Goal: Task Accomplishment & Management: Manage account settings

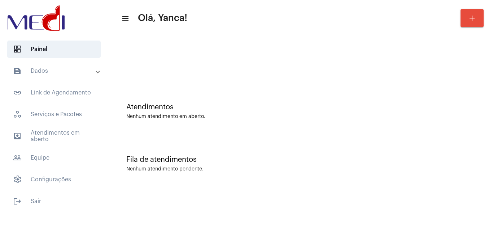
click at [64, 73] on mat-panel-title "text_snippet_outlined Dados" at bounding box center [54, 70] width 83 height 9
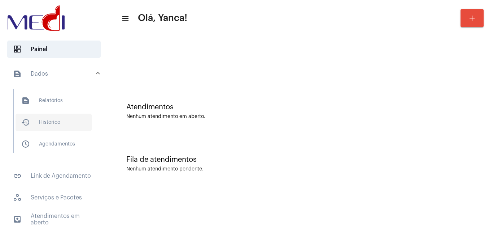
click at [64, 119] on span "history_outlined Histórico" at bounding box center [54, 121] width 76 height 17
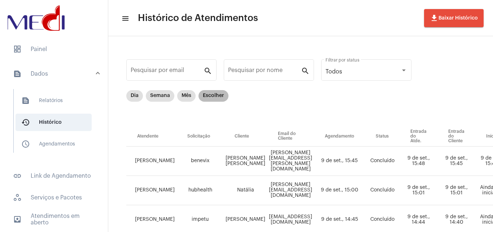
click at [216, 94] on mat-chip "Escolher" at bounding box center [214, 96] width 30 height 12
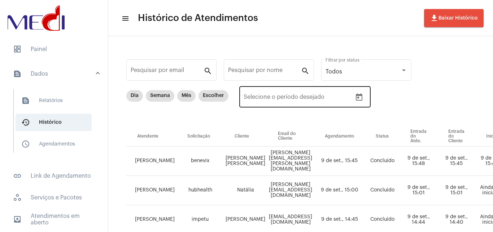
click at [363, 98] on icon "Open calendar" at bounding box center [359, 97] width 9 height 9
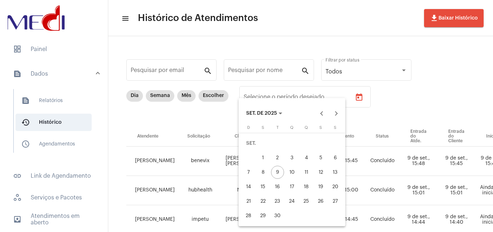
click at [264, 157] on div "1" at bounding box center [263, 157] width 13 height 13
type input "01/09/2025"
click at [264, 157] on div "1" at bounding box center [263, 157] width 13 height 13
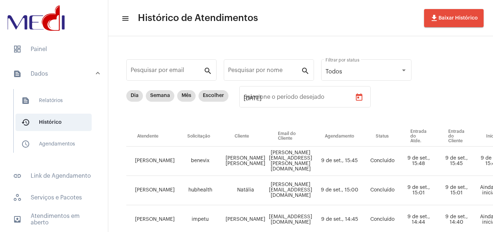
type input "01/09/2025"
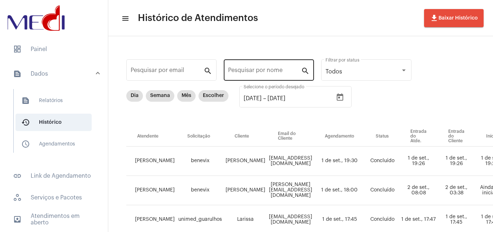
click at [278, 63] on div "Pesquisar por nome" at bounding box center [264, 69] width 73 height 23
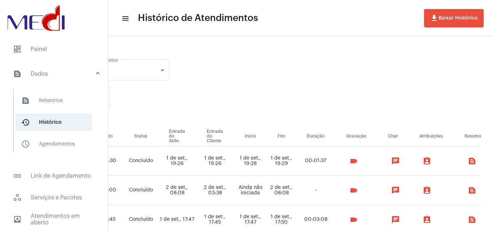
scroll to position [0, 243]
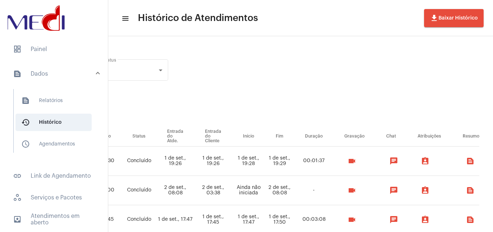
click at [356, 161] on mat-icon "videocam" at bounding box center [352, 160] width 9 height 9
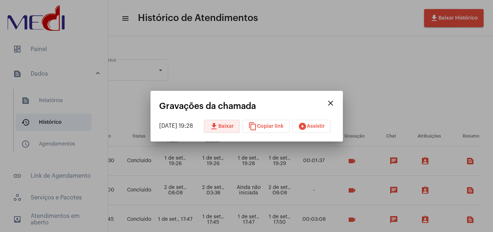
click at [229, 125] on span "download Baixar" at bounding box center [222, 126] width 24 height 5
click at [264, 126] on span "content_copy Copiar link" at bounding box center [265, 126] width 35 height 5
drag, startPoint x: 338, startPoint y: 103, endPoint x: 332, endPoint y: 195, distance: 92.4
click at [335, 104] on mat-icon "close" at bounding box center [331, 103] width 9 height 9
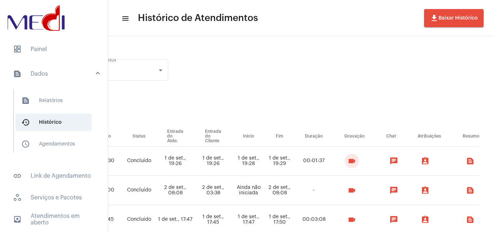
scroll to position [0, 0]
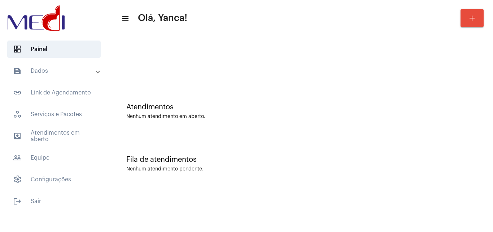
click at [74, 130] on span "outbox_outline Atendimentos em aberto" at bounding box center [54, 135] width 94 height 17
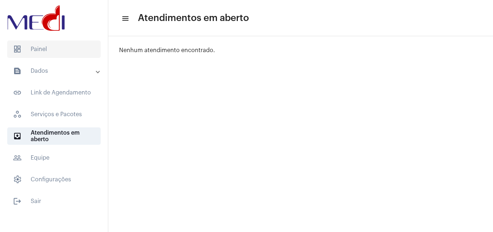
click at [72, 49] on span "dashboard Painel" at bounding box center [54, 48] width 94 height 17
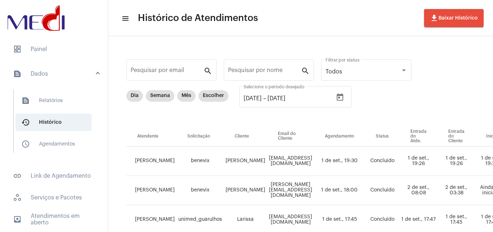
click at [54, 40] on mat-list "dashboard Painel text_snippet_outlined Dados text_snippet_outlined Relatórios h…" at bounding box center [54, 165] width 108 height 255
click at [55, 46] on span "dashboard Painel" at bounding box center [54, 48] width 94 height 17
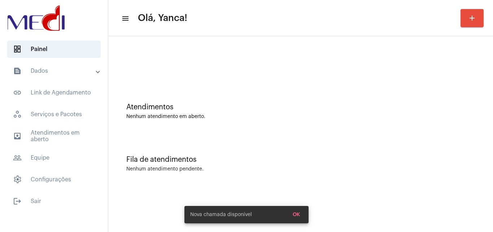
click at [49, 146] on mat-accordion "text_snippet_outlined Dados text_snippet_outlined Relatórios history_outlined H…" at bounding box center [54, 125] width 108 height 126
click at [54, 140] on span "outbox_outline Atendimentos em aberto" at bounding box center [54, 135] width 94 height 17
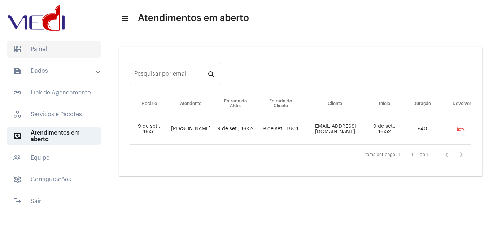
click at [58, 46] on span "dashboard Painel" at bounding box center [54, 48] width 94 height 17
